Goal: Information Seeking & Learning: Learn about a topic

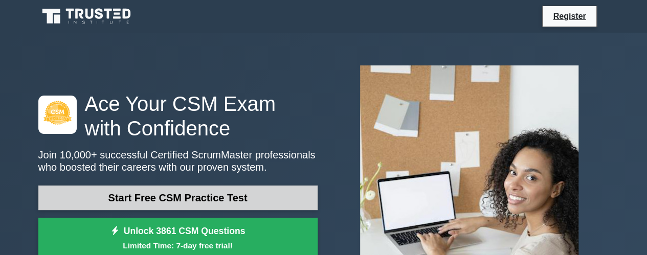
click at [181, 201] on link "Start Free CSM Practice Test" at bounding box center [177, 198] width 279 height 25
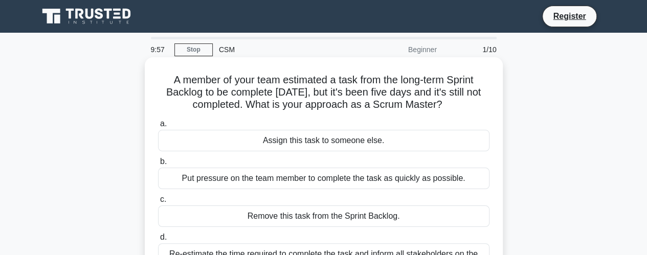
click at [182, 136] on div "Assign this task to someone else." at bounding box center [323, 140] width 331 height 21
click at [158, 127] on input "a. Assign this task to someone else." at bounding box center [158, 124] width 0 height 7
